Goal: Obtain resource: Download file/media

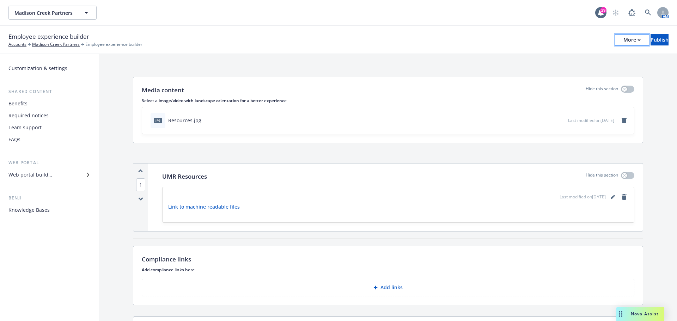
click at [620, 43] on button "More" at bounding box center [632, 39] width 34 height 11
click at [571, 56] on link "Copy preview link" at bounding box center [574, 56] width 104 height 14
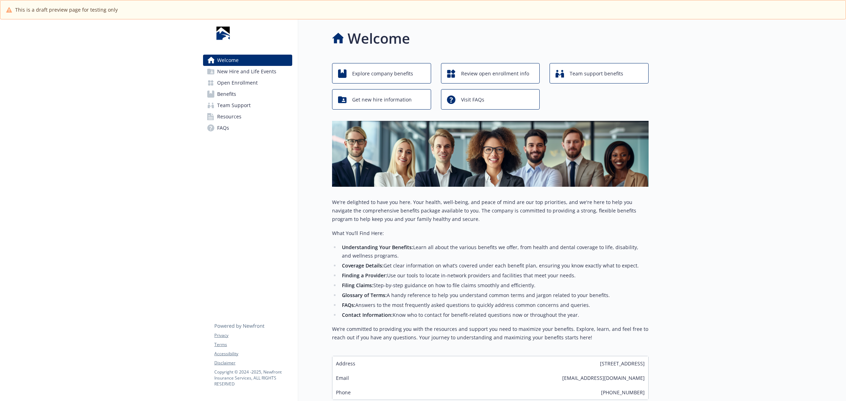
click at [225, 129] on span "FAQs" at bounding box center [223, 127] width 12 height 11
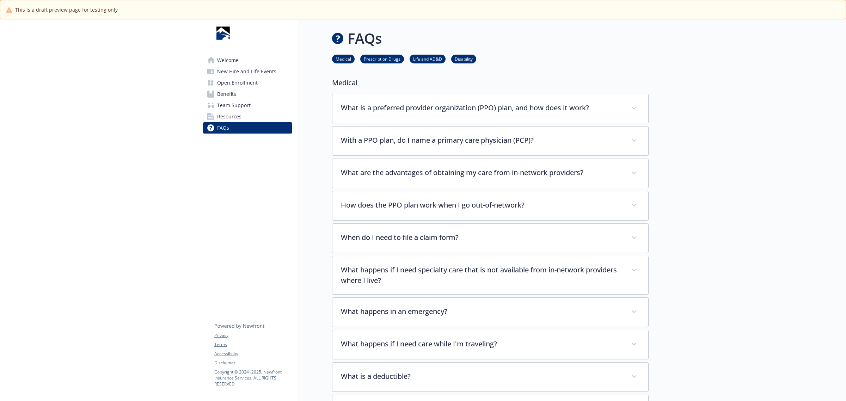
click at [229, 118] on span "Resources" at bounding box center [229, 116] width 24 height 11
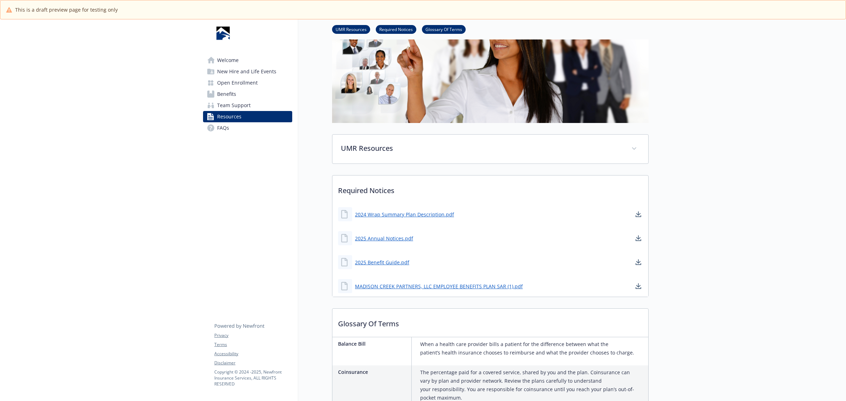
scroll to position [88, 0]
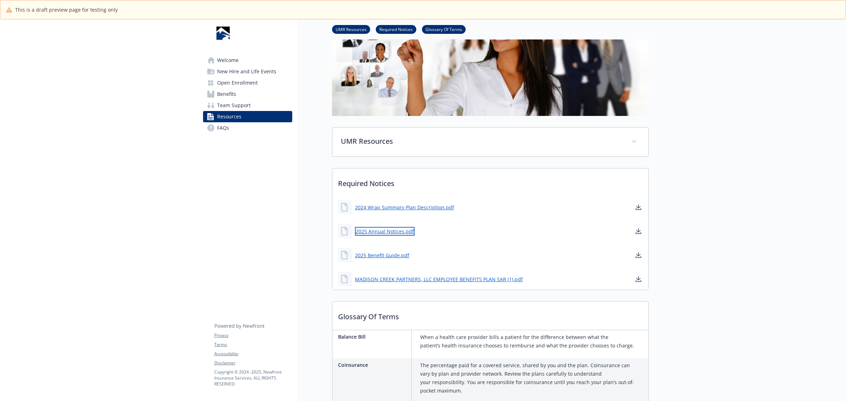
click at [377, 230] on link "2025 Annual Notices.pdf" at bounding box center [385, 231] width 60 height 9
click at [321, 195] on div "Resources UMR Resources Required Notices Glossary Of Terms UMR Resources Link t…" at bounding box center [473, 380] width 351 height 899
click at [225, 215] on div "Welcome New Hire and Life Events Open Enrollment Benefits Team Support Resource…" at bounding box center [247, 401] width 101 height 941
